Goal: Information Seeking & Learning: Understand process/instructions

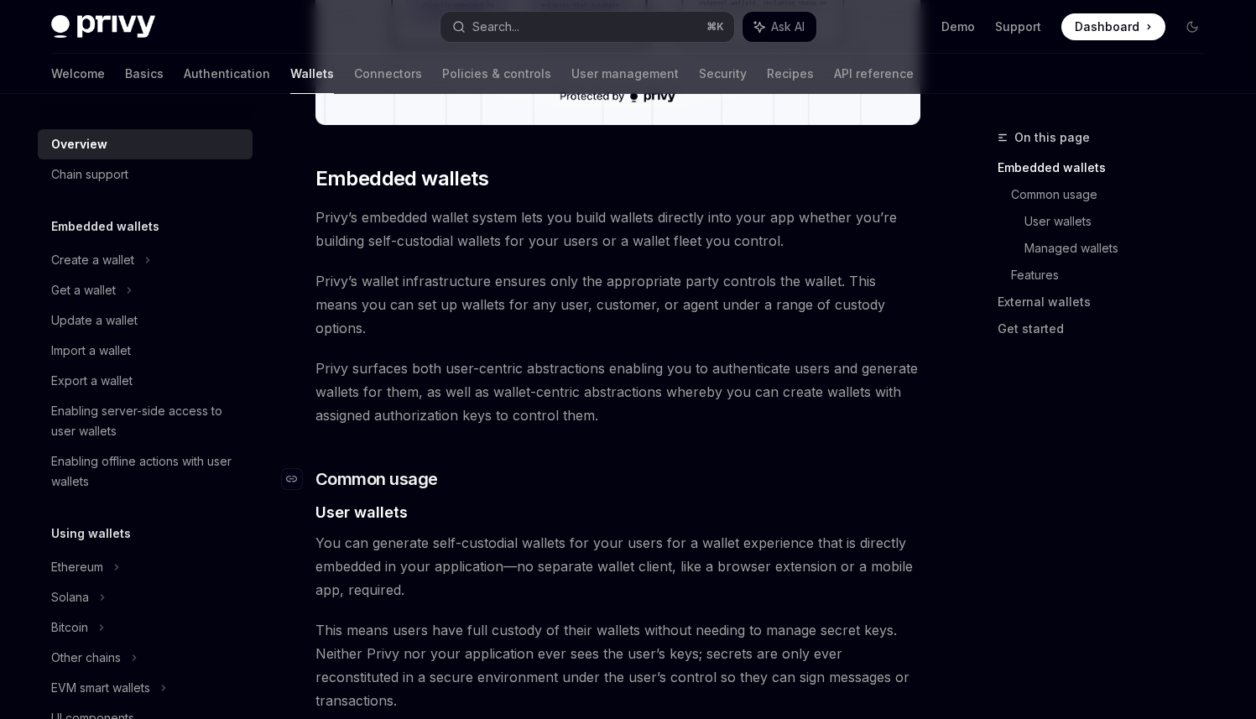
scroll to position [786, 0]
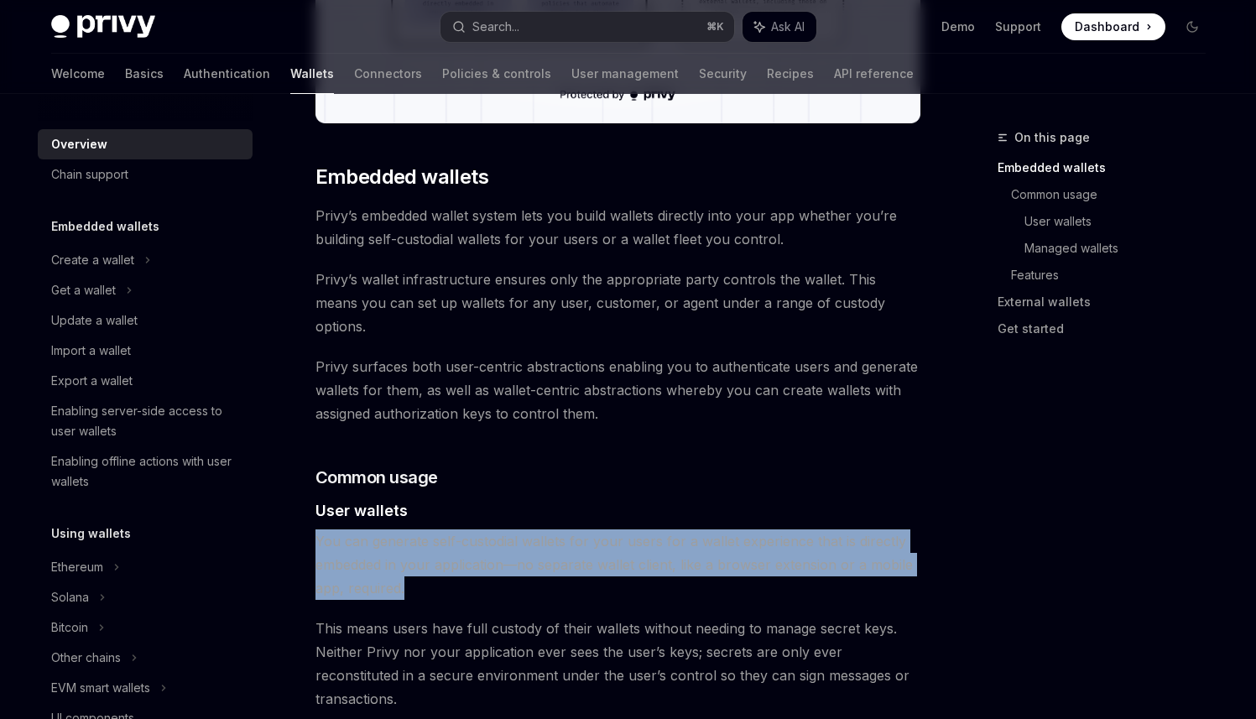
drag, startPoint x: 413, startPoint y: 566, endPoint x: 306, endPoint y: 519, distance: 116.5
copy span "You can generate self-custodial wallets for your users for a wallet experience …"
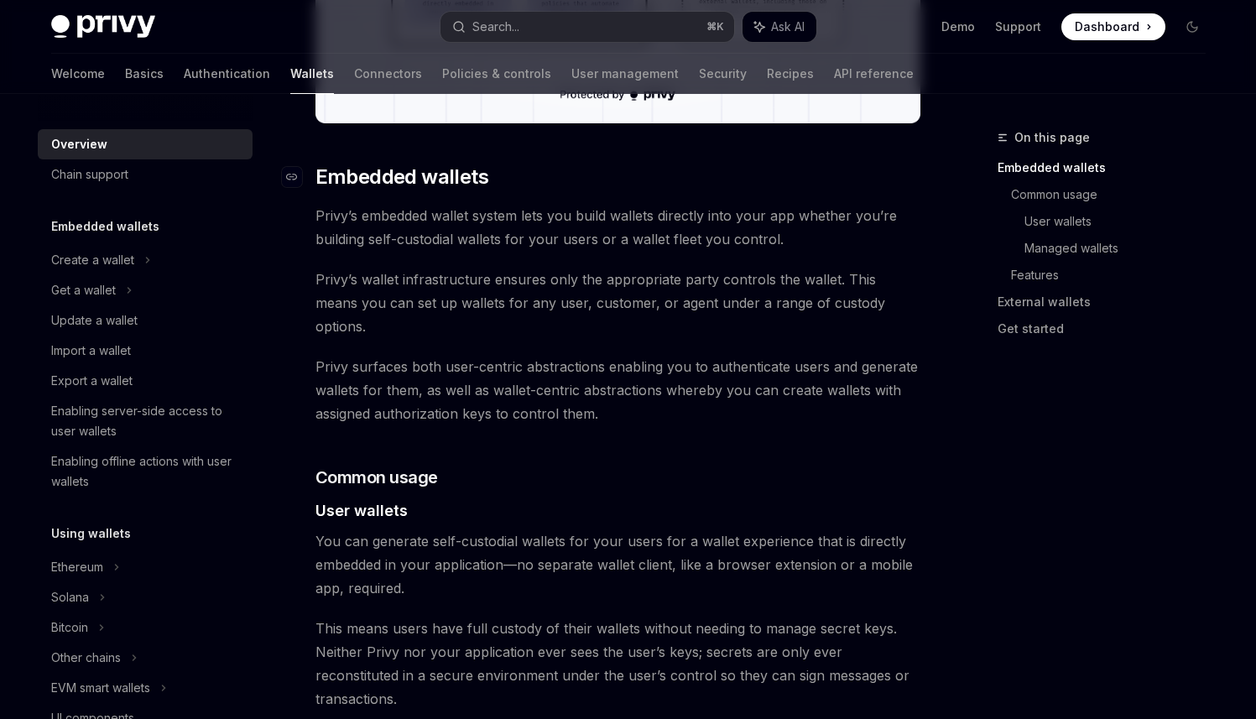
click at [324, 176] on span "Embedded wallets" at bounding box center [401, 177] width 173 height 27
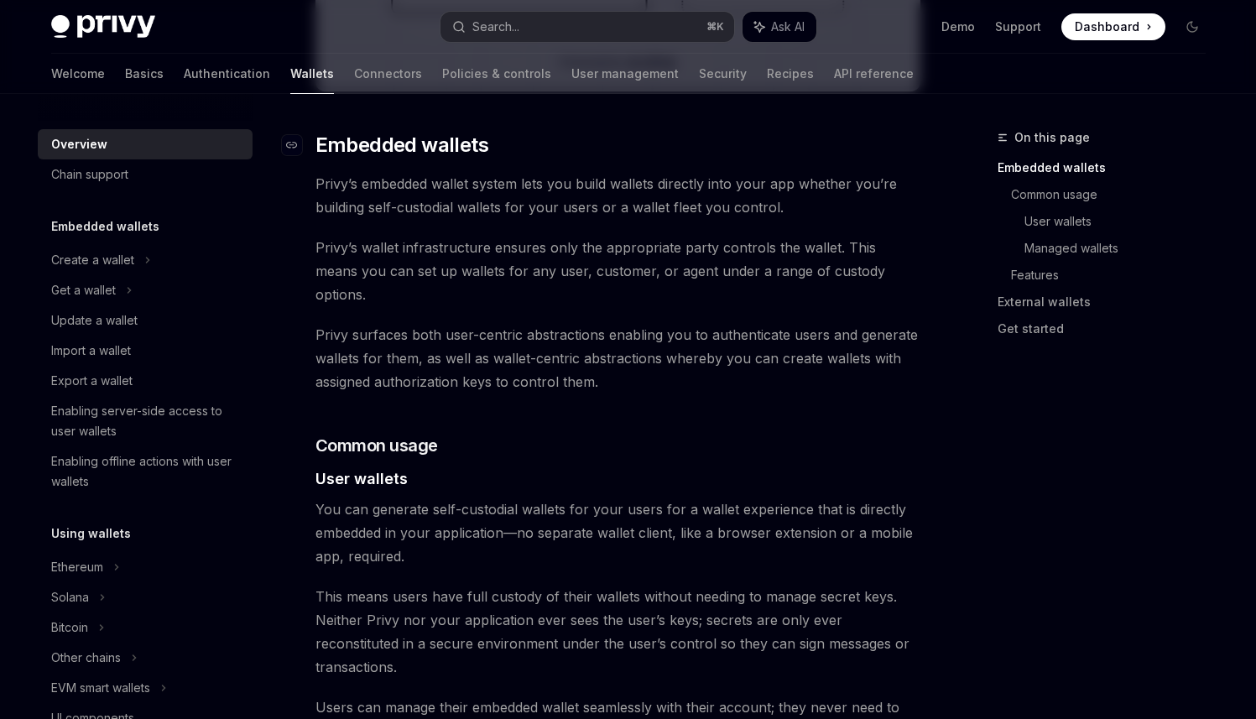
scroll to position [822, 0]
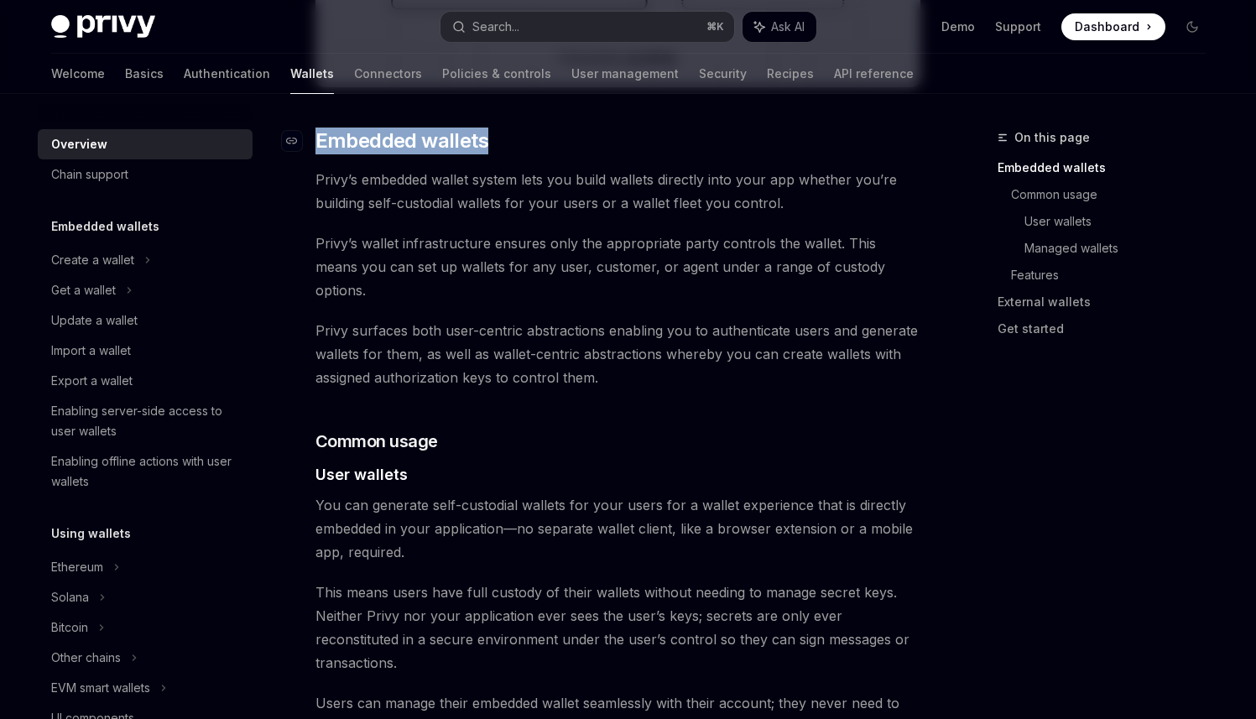
click at [315, 138] on h2 "​ Embedded wallets" at bounding box center [617, 141] width 605 height 27
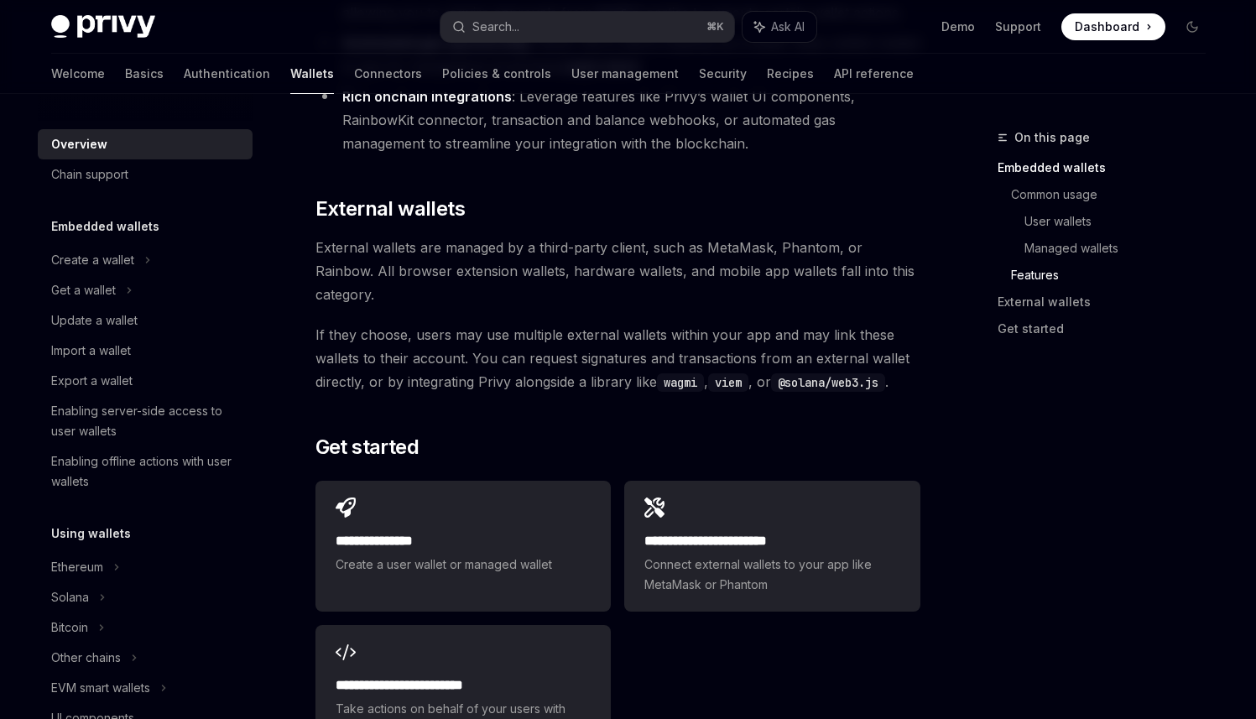
scroll to position [2526, 0]
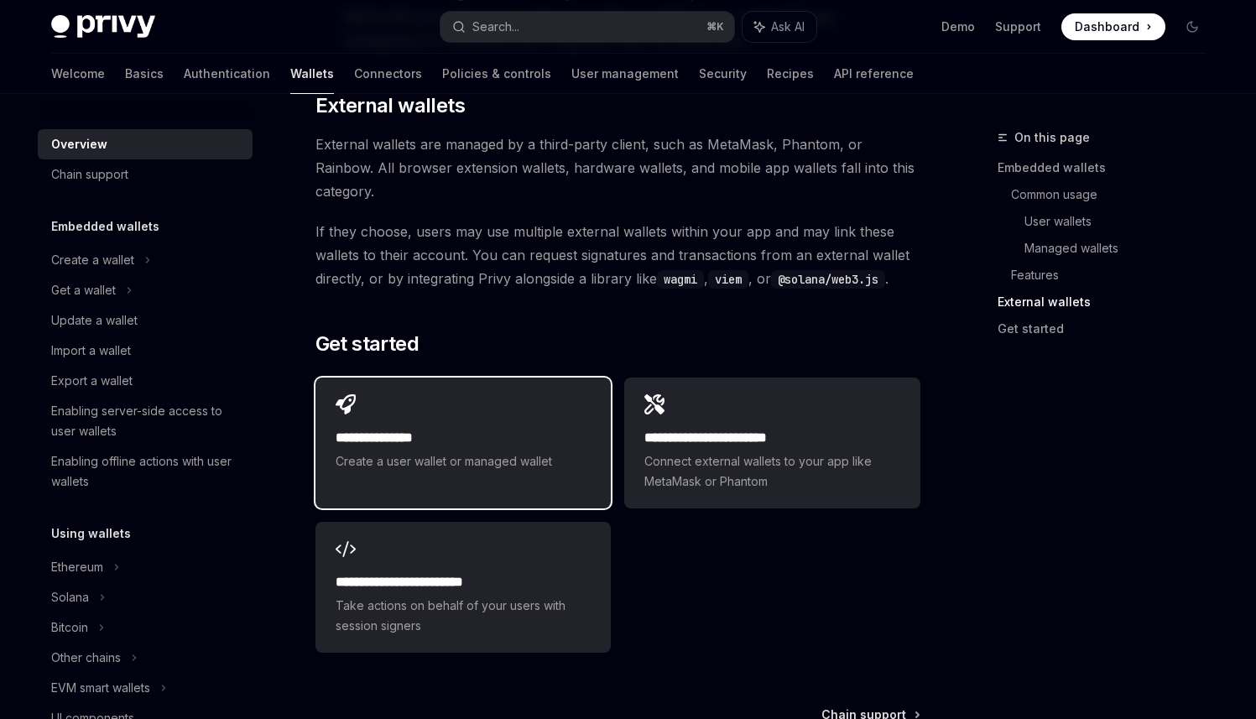
click at [447, 378] on div "**********" at bounding box center [462, 433] width 295 height 111
type textarea "*"
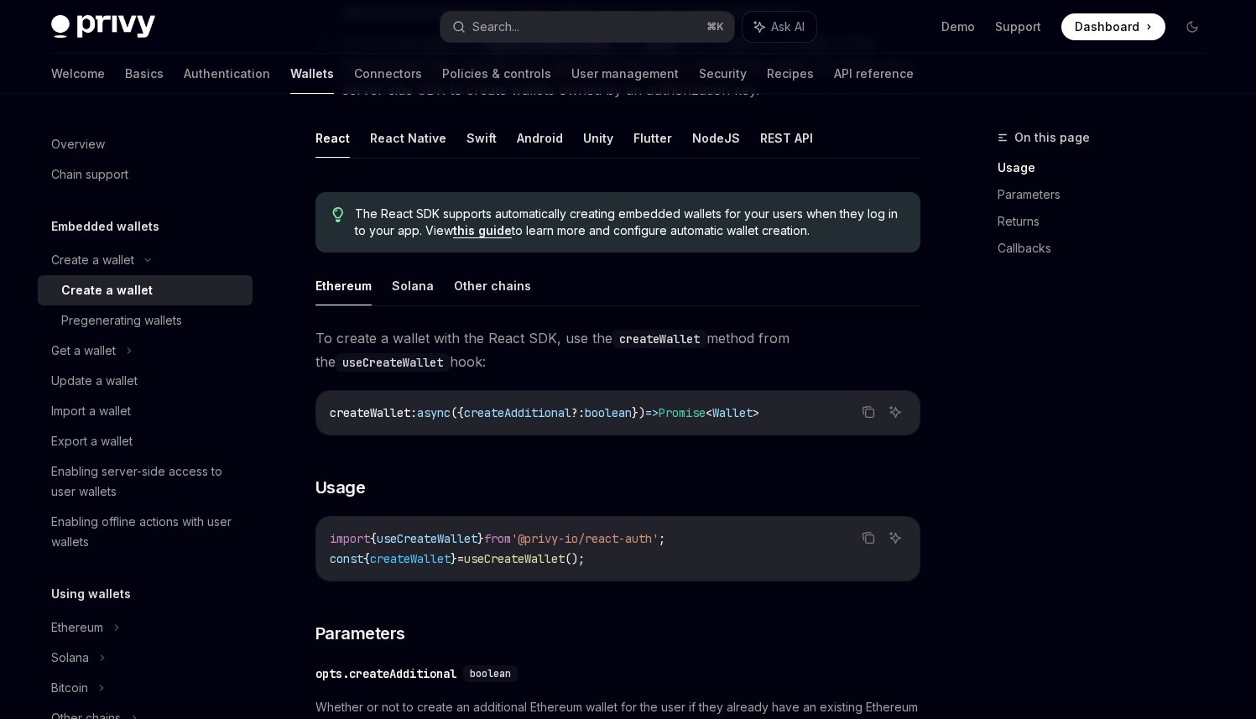
scroll to position [320, 0]
